Goal: Use online tool/utility: Utilize a website feature to perform a specific function

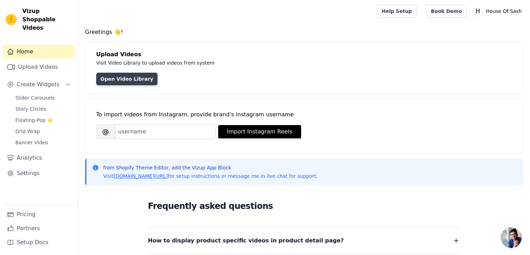
click at [137, 78] on link "Open Video Library" at bounding box center [126, 79] width 61 height 13
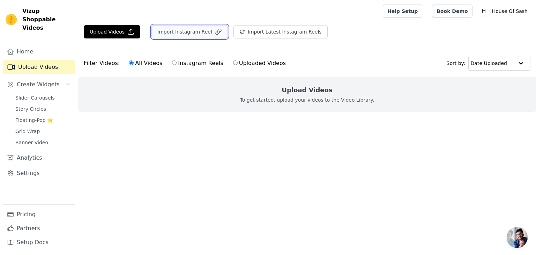
click at [176, 31] on button "Import Instagram Reel" at bounding box center [189, 31] width 76 height 13
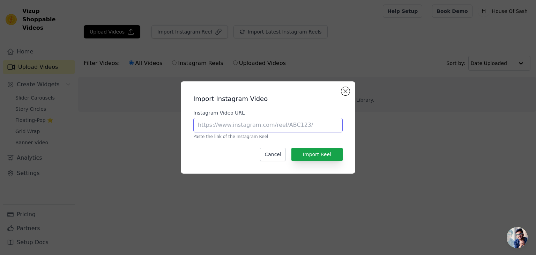
click at [260, 124] on input "Instagram Video URL" at bounding box center [267, 124] width 149 height 15
click at [272, 122] on input "Instagram Video URL" at bounding box center [267, 124] width 149 height 15
paste input "https://www.instagram.com/house.of.sash/"
type input "https://www.instagram.com/house.of.sash/"
click at [347, 88] on button "Close modal" at bounding box center [345, 91] width 8 height 8
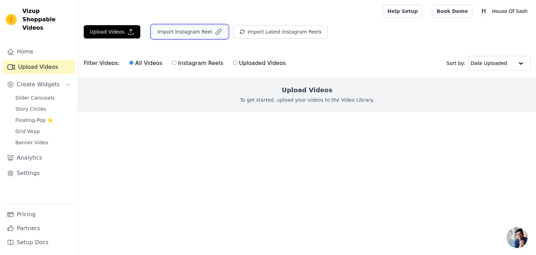
click at [203, 31] on button "Import Instagram Reel" at bounding box center [189, 31] width 76 height 13
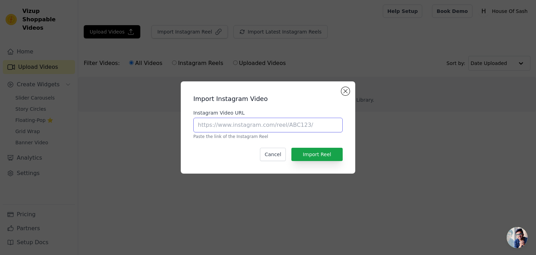
click at [256, 123] on input "Instagram Video URL" at bounding box center [267, 124] width 149 height 15
paste input "https://www.instagram.com/p/DNNYOq2TNpm/"
type input "https://www.instagram.com/p/DNNYOq2TNpm/"
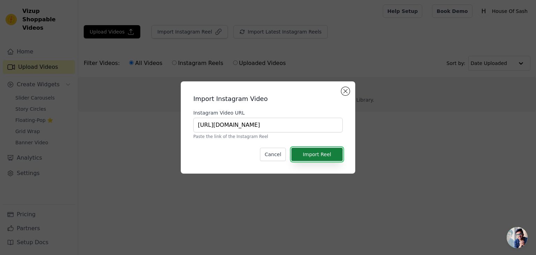
click at [330, 156] on button "Import Reel" at bounding box center [316, 153] width 51 height 13
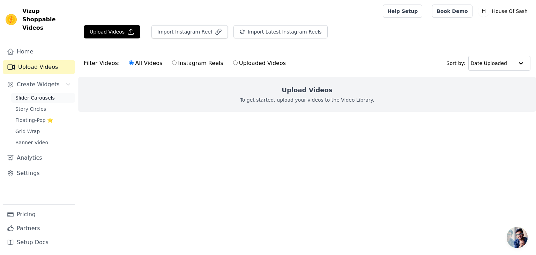
click at [53, 93] on link "Slider Carousels" at bounding box center [43, 98] width 64 height 10
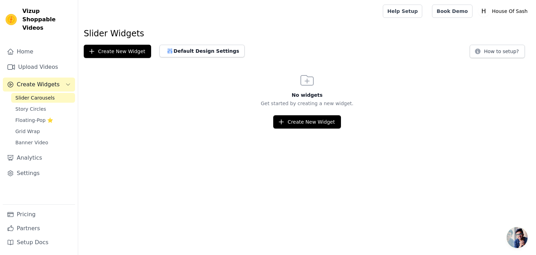
click at [134, 59] on div "Slider Widgets Create New Widget Default Design Settings How to setup? No widge…" at bounding box center [306, 78] width 457 height 100
click at [129, 52] on button "Create New Widget" at bounding box center [117, 51] width 67 height 13
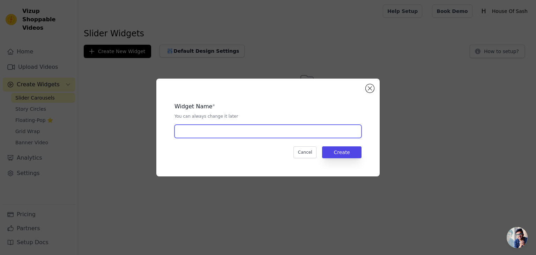
click at [246, 135] on input "text" at bounding box center [267, 130] width 187 height 13
type input "B"
type input "SLIDER"
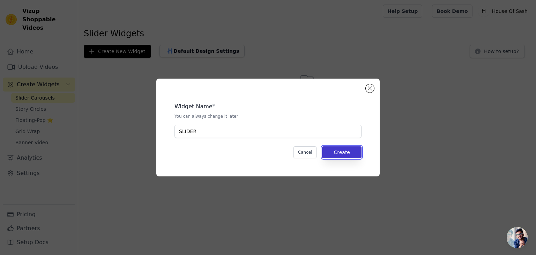
click at [346, 154] on button "Create" at bounding box center [341, 152] width 39 height 12
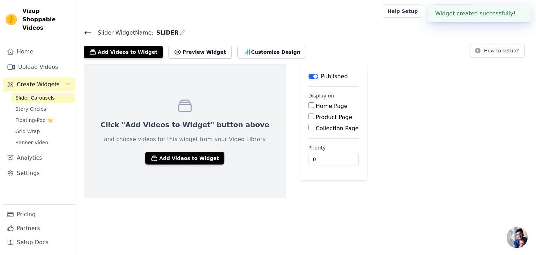
click at [308, 116] on input "Product Page" at bounding box center [311, 116] width 6 height 6
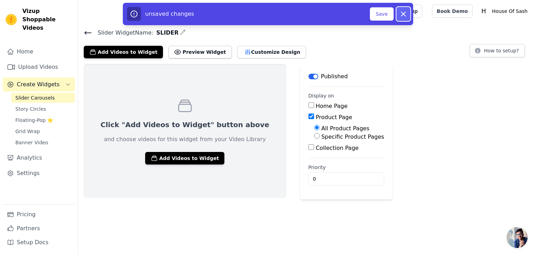
click at [403, 14] on icon "button" at bounding box center [403, 14] width 4 height 4
checkbox input "false"
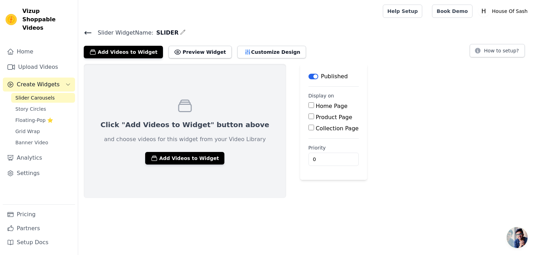
click at [308, 127] on input "Collection Page" at bounding box center [311, 127] width 6 height 6
checkbox input "true"
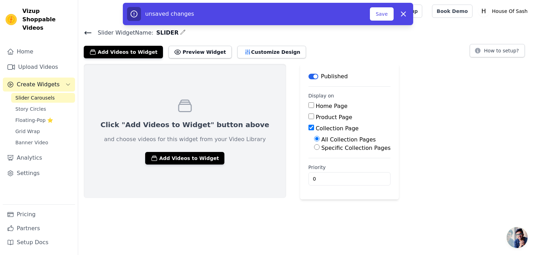
click at [314, 147] on input "Specific Collection Pages" at bounding box center [317, 147] width 6 height 6
radio input "true"
click at [314, 159] on button "Select Collection Pages" at bounding box center [347, 164] width 66 height 12
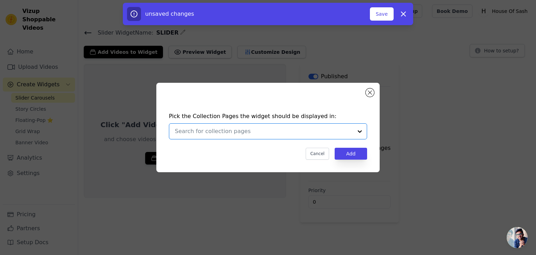
click at [267, 128] on input "text" at bounding box center [264, 131] width 178 height 8
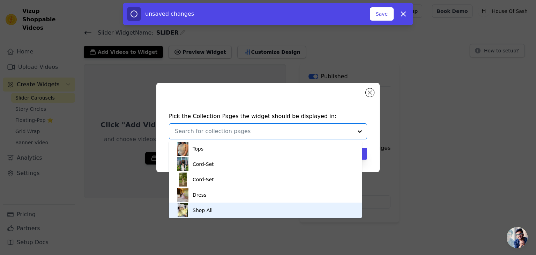
click at [258, 209] on div "Shop All" at bounding box center [265, 209] width 179 height 15
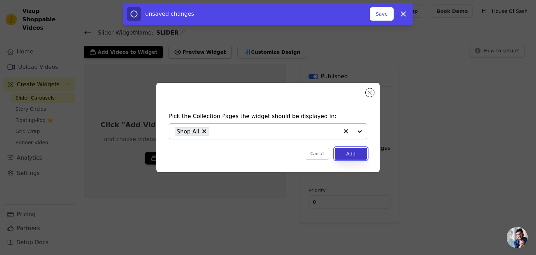
click at [356, 155] on button "Add" at bounding box center [350, 153] width 32 height 12
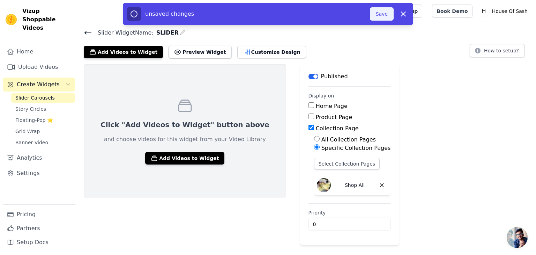
click at [389, 12] on button "Save" at bounding box center [382, 13] width 24 height 13
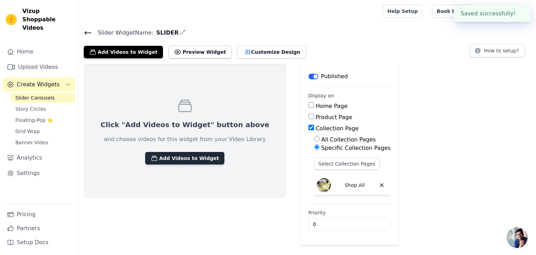
click at [191, 156] on button "Add Videos to Widget" at bounding box center [184, 158] width 79 height 13
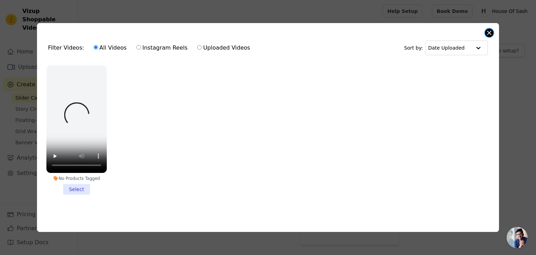
click at [490, 31] on button "Close modal" at bounding box center [489, 33] width 8 height 8
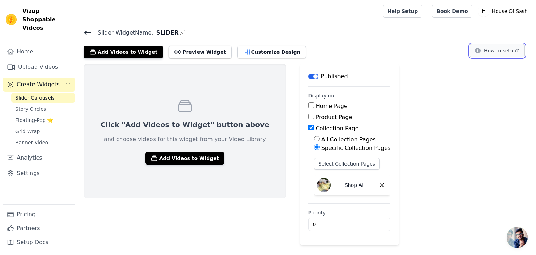
click at [517, 52] on button "How to setup?" at bounding box center [496, 50] width 55 height 13
click at [204, 49] on button "Preview Widget" at bounding box center [199, 52] width 63 height 13
click at [266, 48] on button "Customize Design" at bounding box center [271, 52] width 69 height 13
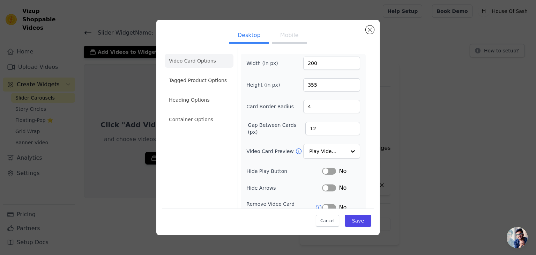
click at [374, 31] on div "Desktop Mobile Video Card Options Tagged Product Options Heading Options Contai…" at bounding box center [267, 127] width 223 height 215
click at [369, 29] on button "Close modal" at bounding box center [369, 29] width 8 height 8
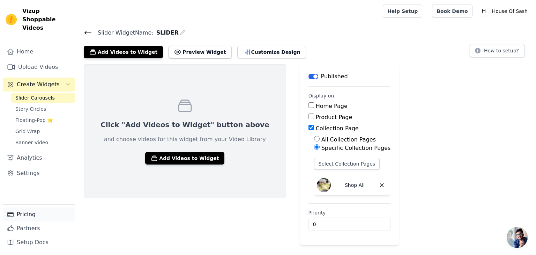
click at [29, 218] on link "Pricing" at bounding box center [39, 214] width 72 height 14
